Goal: Navigation & Orientation: Go to known website

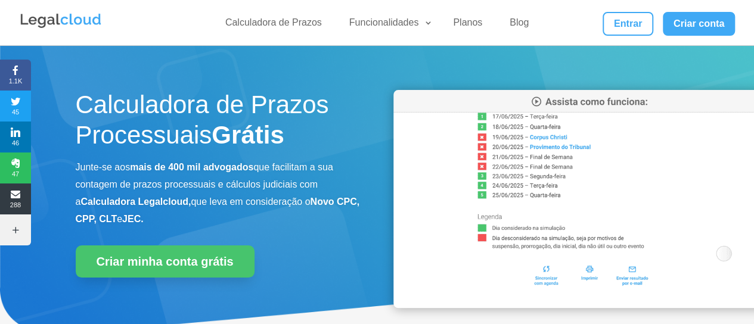
click at [618, 10] on div "Calculadora de Prazos Funcionalidades Calculadora de Prazos DJEN/DJE Prazos e A…" at bounding box center [377, 22] width 717 height 45
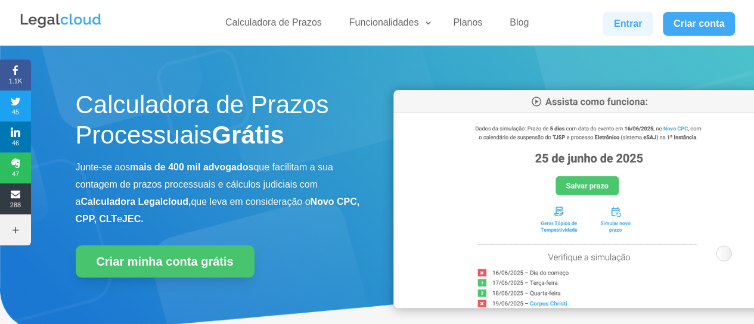
click at [617, 23] on link "Entrar" at bounding box center [628, 24] width 50 height 24
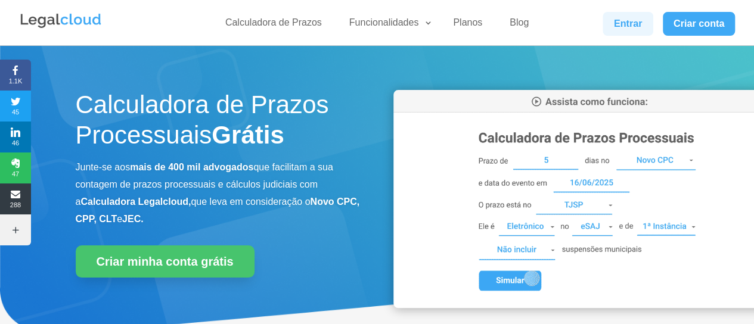
click at [615, 30] on link "Entrar" at bounding box center [628, 24] width 50 height 24
